Goal: Find specific page/section: Find specific page/section

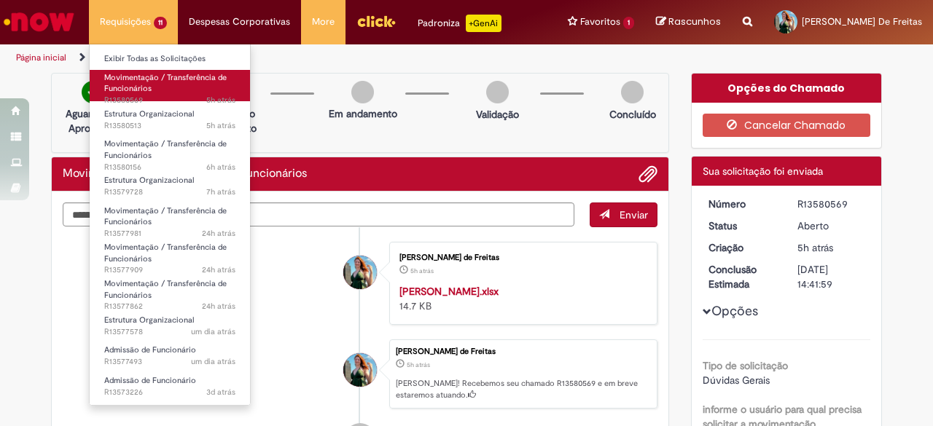
click at [146, 91] on span "Movimentação / Transferência de Funcionários" at bounding box center [165, 83] width 122 height 23
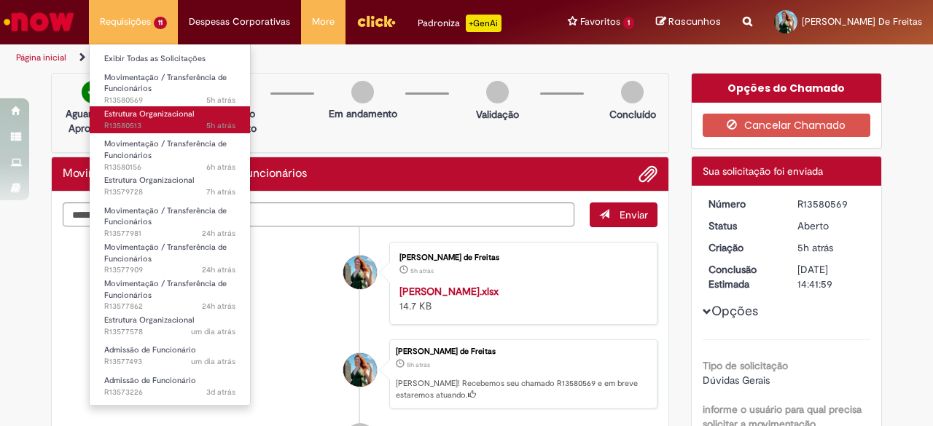
click at [151, 113] on span "Estrutura Organizacional" at bounding box center [149, 114] width 90 height 11
click at [152, 113] on span "Estrutura Organizacional" at bounding box center [149, 114] width 90 height 11
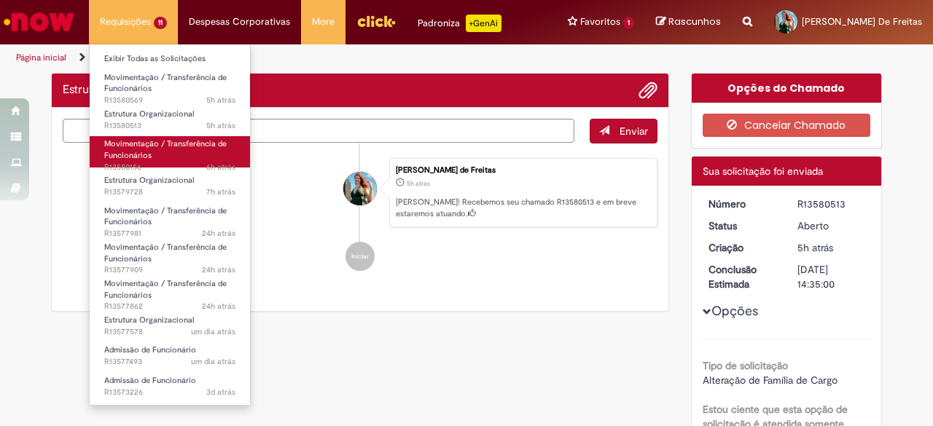
click at [163, 147] on span "Movimentação / Transferência de Funcionários" at bounding box center [165, 149] width 122 height 23
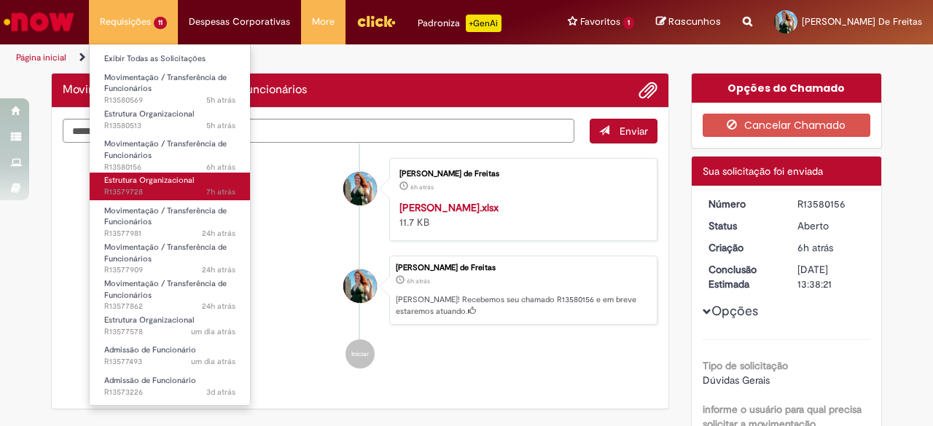
click at [175, 177] on span "Estrutura Organizacional" at bounding box center [149, 180] width 90 height 11
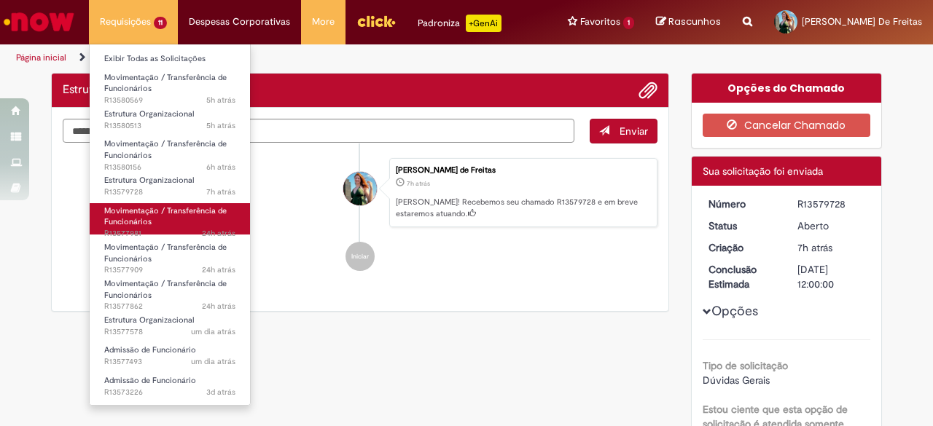
click at [179, 215] on span "Movimentação / Transferência de Funcionários" at bounding box center [165, 217] width 122 height 23
